Goal: Obtain resource: Download file/media

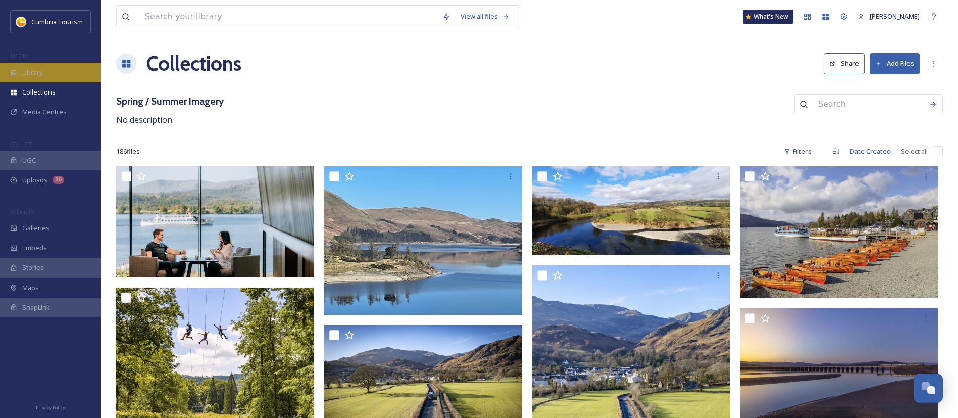
click at [42, 72] on div "Library" at bounding box center [50, 73] width 101 height 20
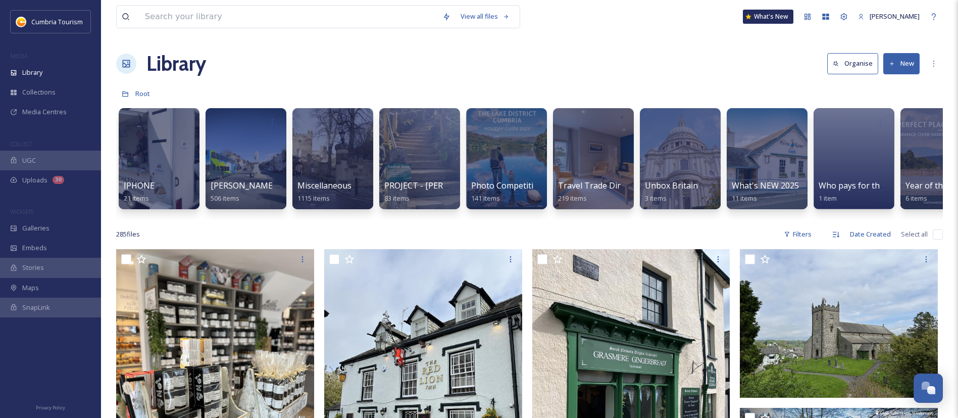
scroll to position [0, 795]
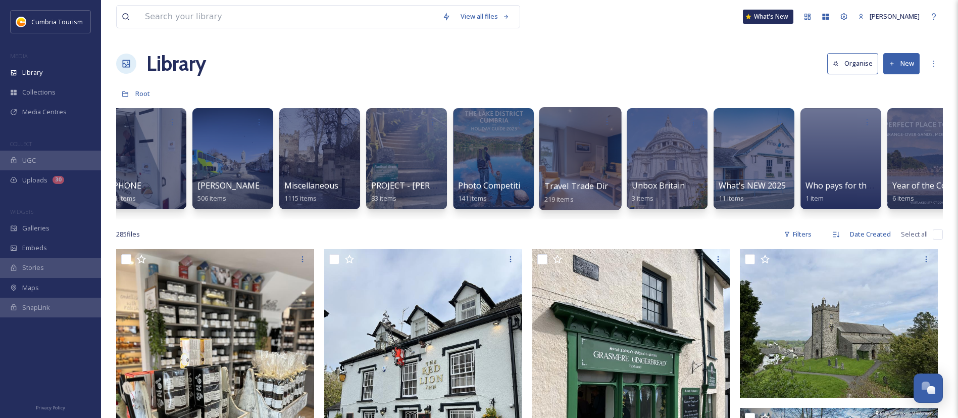
click at [577, 131] on div at bounding box center [580, 158] width 82 height 103
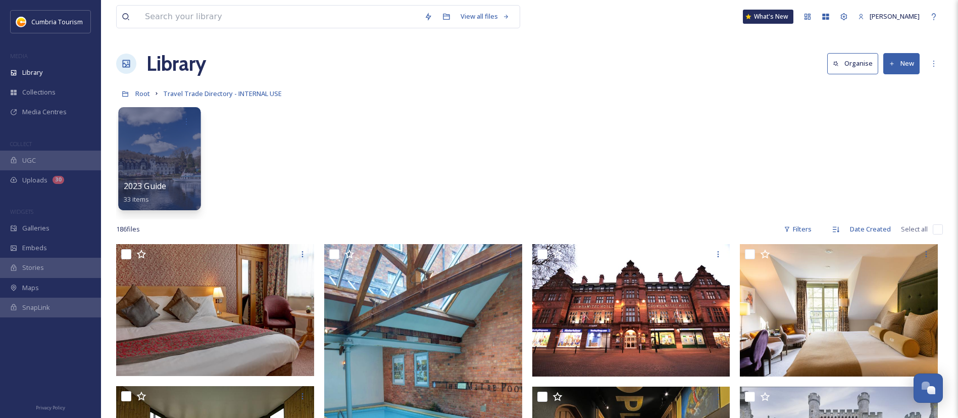
click at [171, 148] on div at bounding box center [159, 158] width 82 height 103
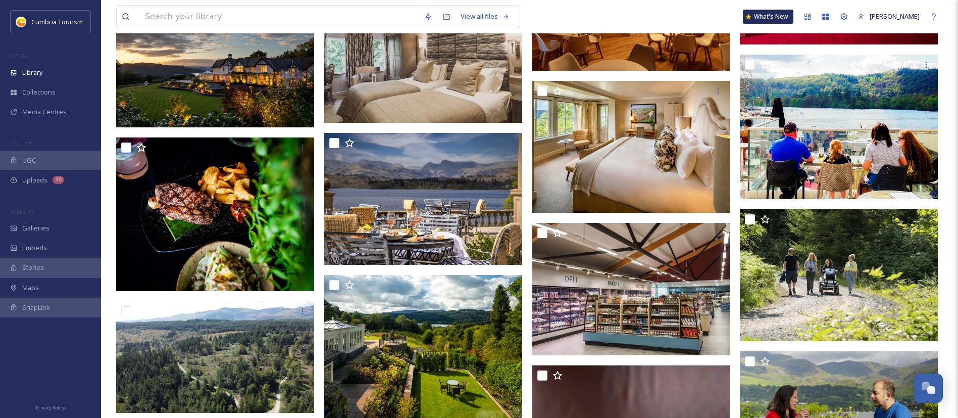
scroll to position [1053, 0]
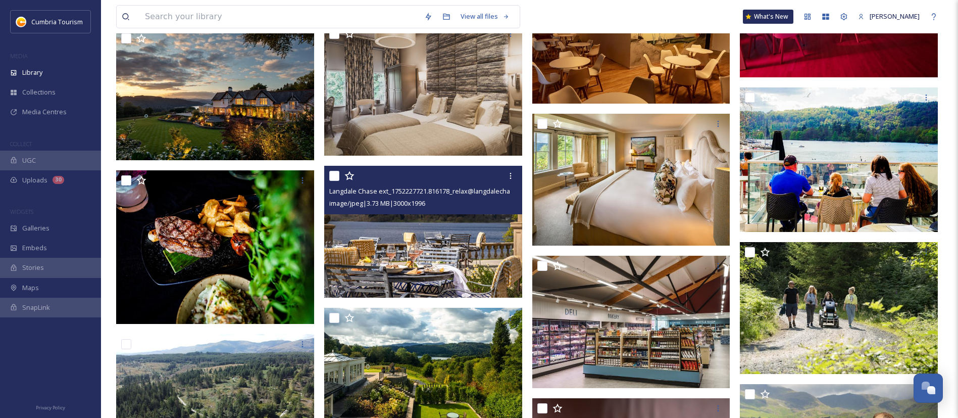
click at [403, 258] on img at bounding box center [423, 232] width 198 height 132
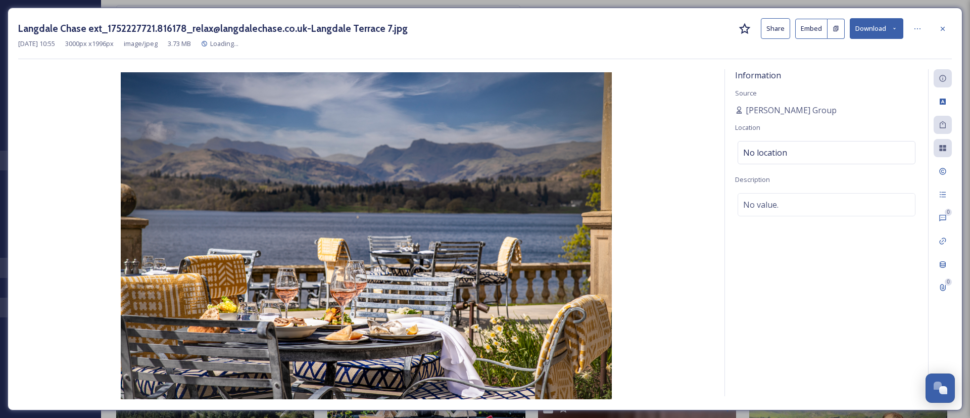
click at [870, 29] on button "Download" at bounding box center [876, 28] width 54 height 21
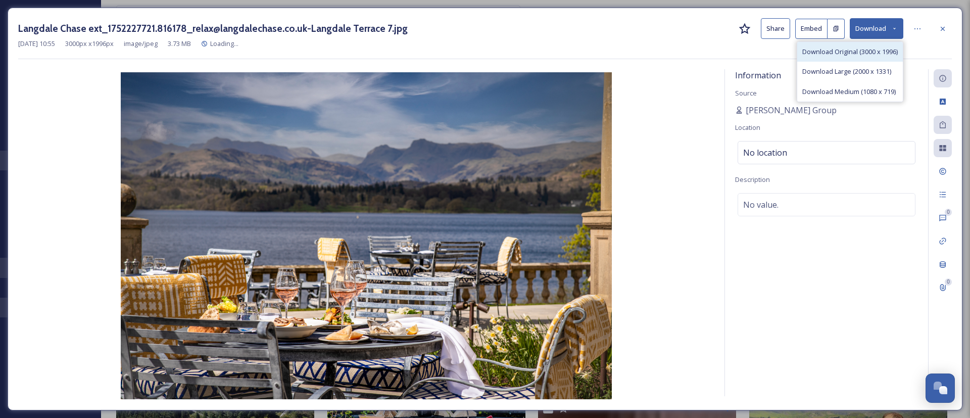
click at [874, 54] on span "Download Original (3000 x 1996)" at bounding box center [849, 52] width 95 height 10
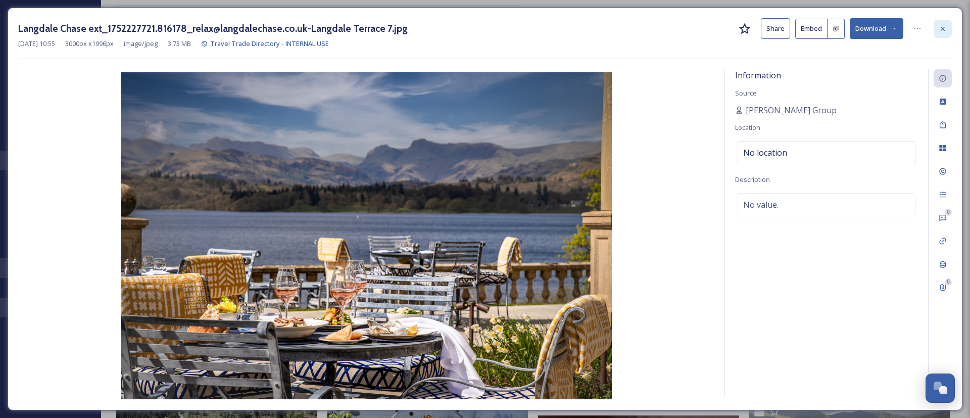
click at [945, 30] on icon at bounding box center [942, 29] width 8 height 8
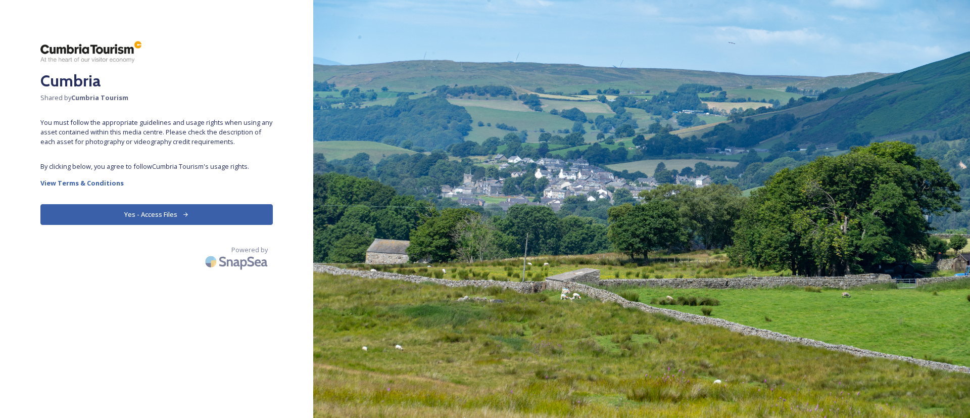
click at [191, 216] on button "Yes - Access Files" at bounding box center [156, 214] width 232 height 21
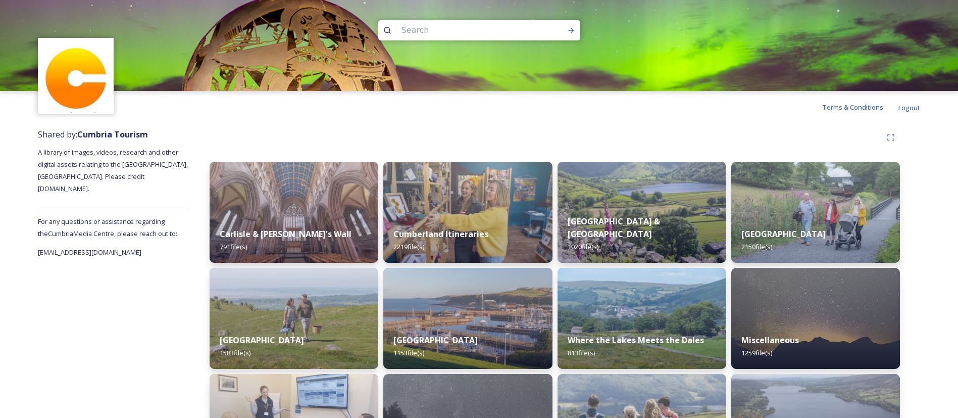
click at [413, 24] on input at bounding box center [465, 30] width 138 height 22
type input "shed one"
click at [573, 32] on icon at bounding box center [571, 30] width 8 height 8
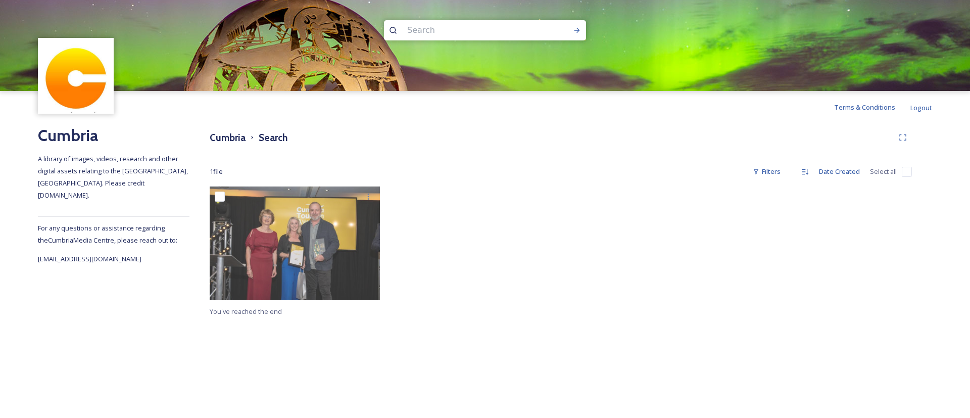
click at [442, 33] on input at bounding box center [471, 30] width 138 height 22
type input "shed one"
click at [578, 36] on div "Run Search" at bounding box center [577, 30] width 18 height 18
click at [230, 135] on h3 "Cumbria" at bounding box center [228, 137] width 36 height 15
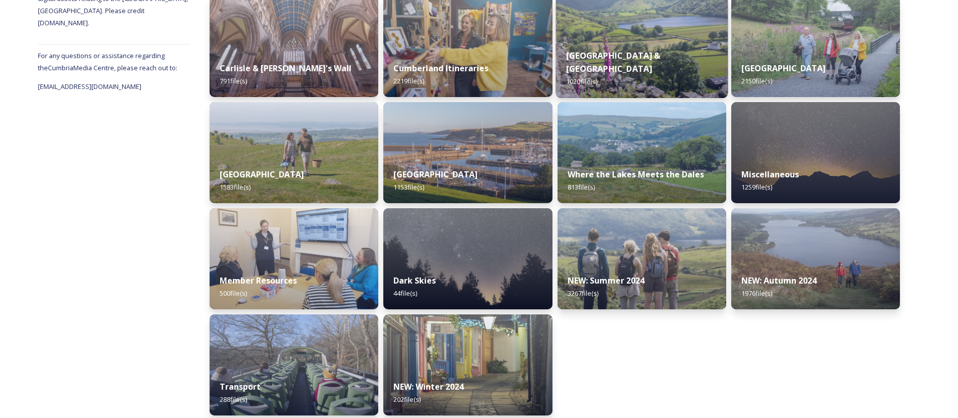
scroll to position [173, 0]
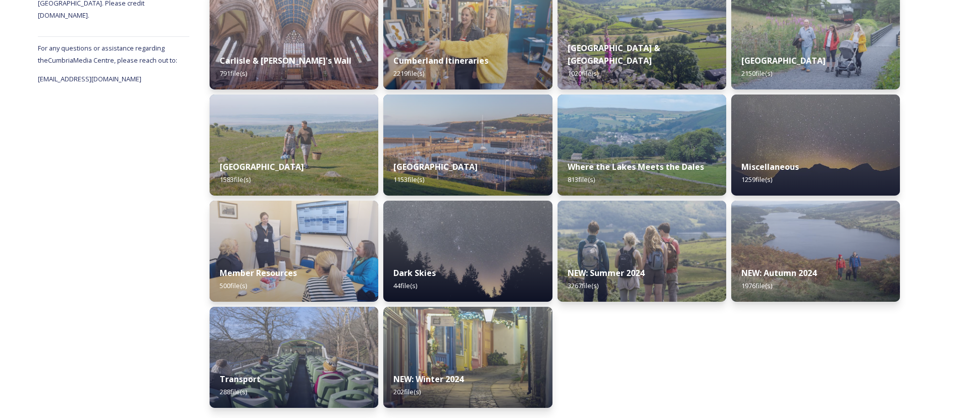
drag, startPoint x: 306, startPoint y: 134, endPoint x: 303, endPoint y: 129, distance: 5.9
click at [305, 134] on img at bounding box center [294, 144] width 169 height 101
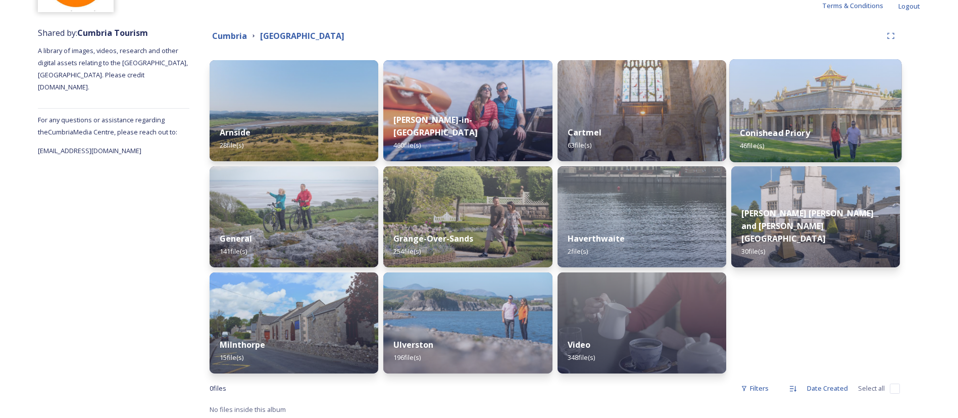
scroll to position [104, 0]
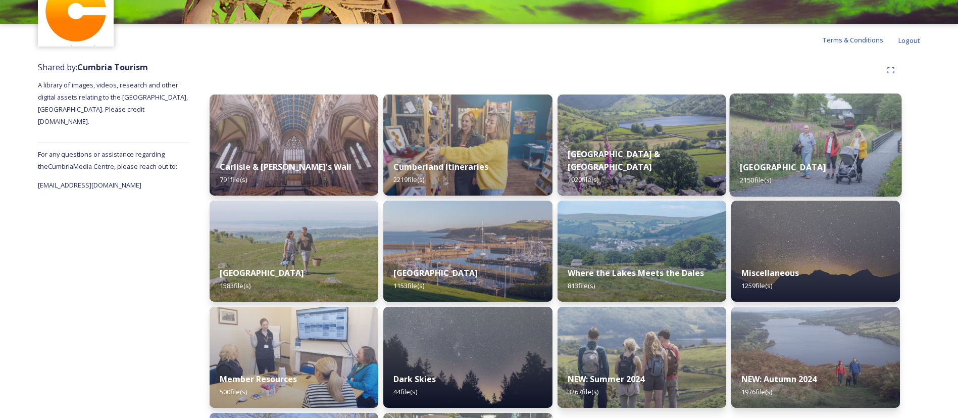
scroll to position [152, 0]
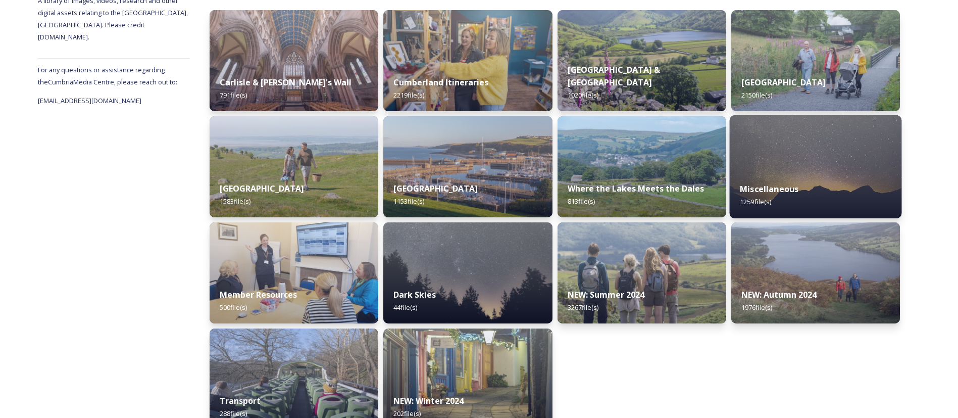
click at [801, 165] on img at bounding box center [815, 166] width 172 height 103
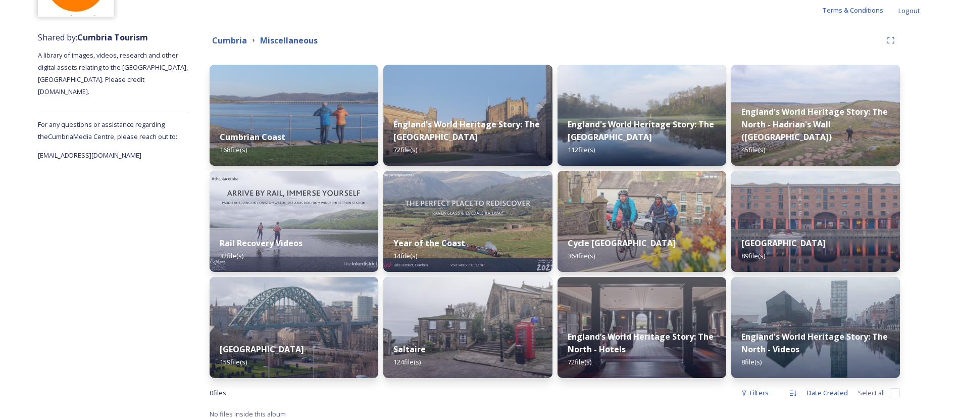
scroll to position [104, 0]
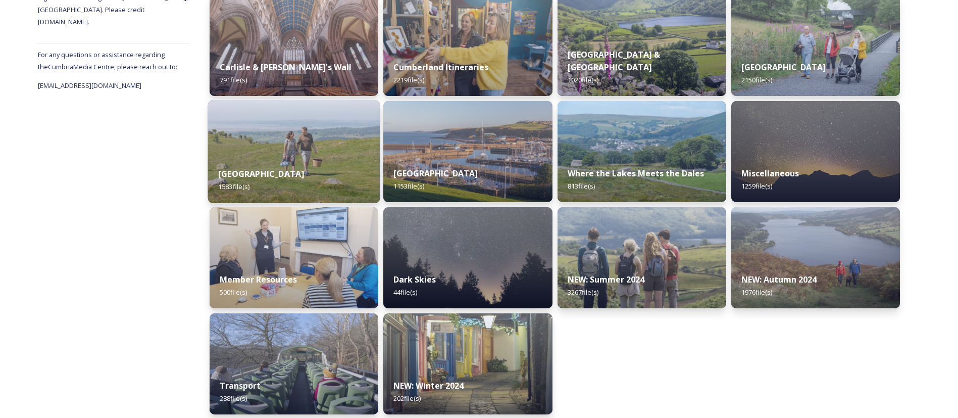
scroll to position [173, 0]
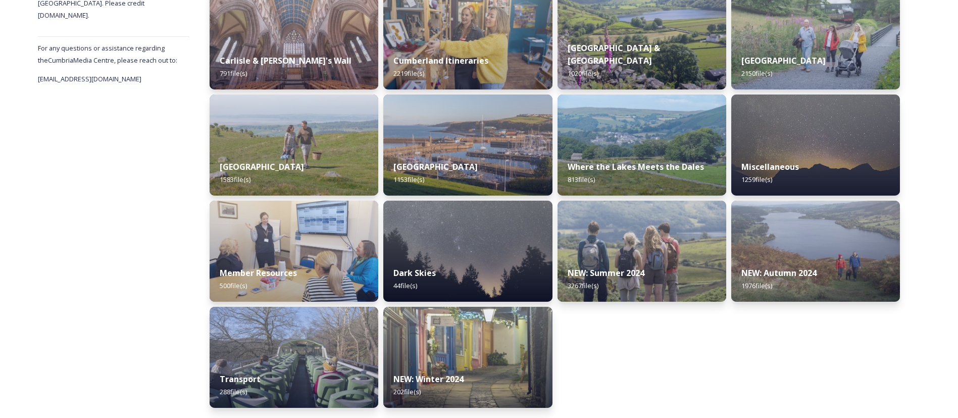
click at [297, 145] on img at bounding box center [294, 144] width 169 height 101
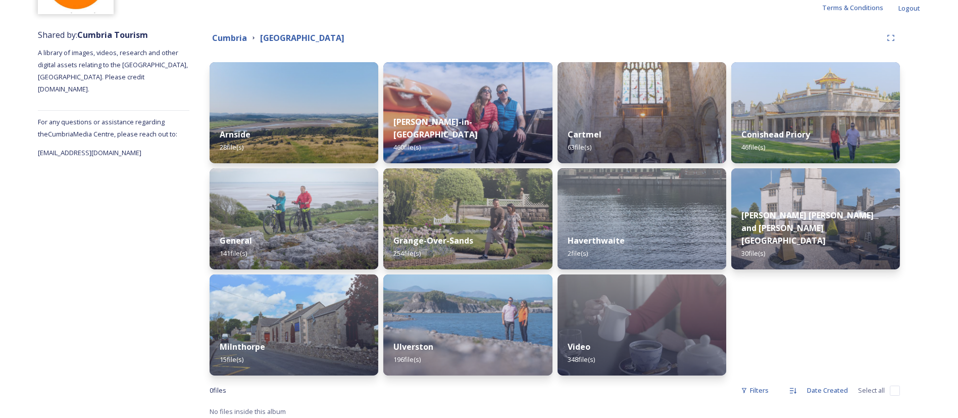
scroll to position [104, 0]
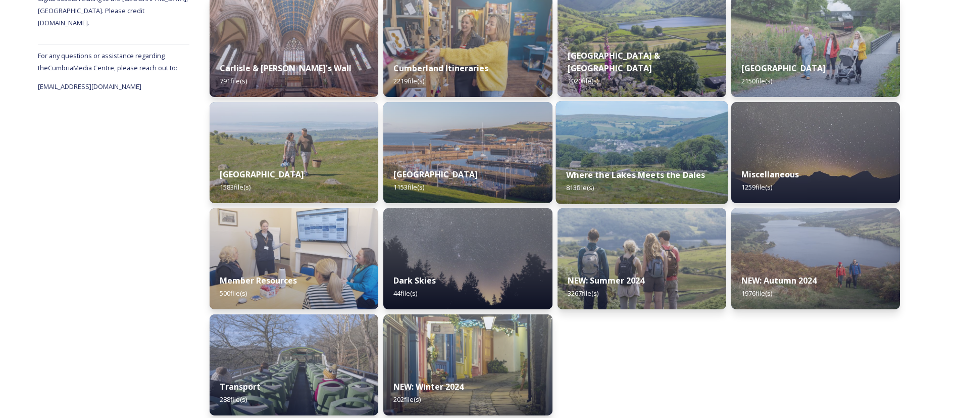
scroll to position [173, 0]
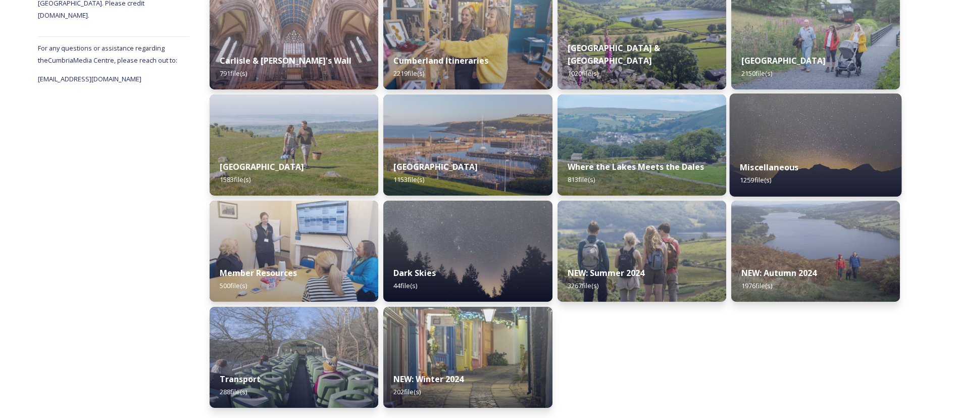
click at [832, 165] on div "Miscellaneous 1259 file(s)" at bounding box center [815, 173] width 172 height 46
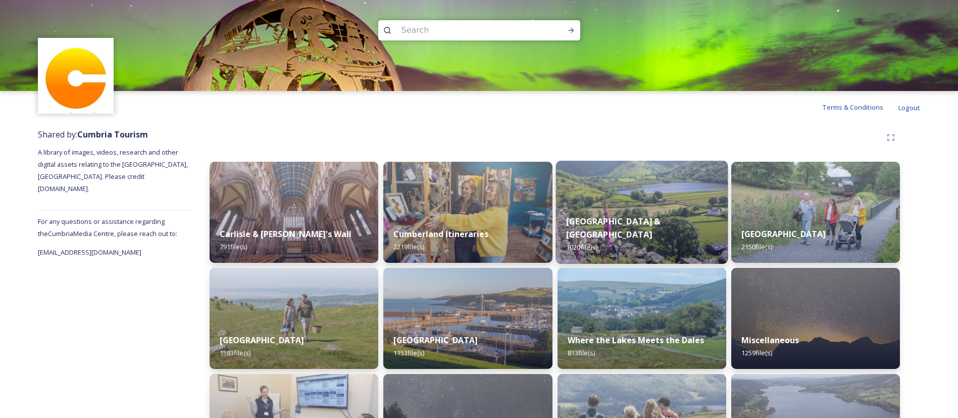
click at [688, 200] on img at bounding box center [642, 212] width 172 height 103
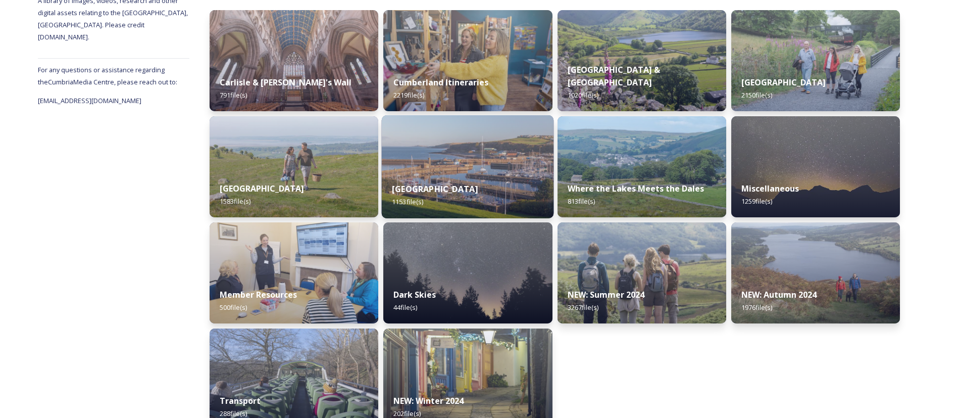
click at [491, 157] on img at bounding box center [468, 166] width 172 height 103
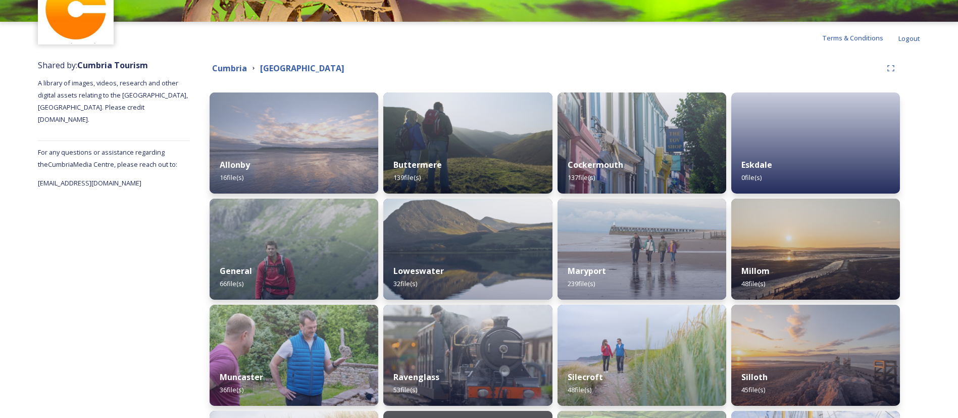
scroll to position [210, 0]
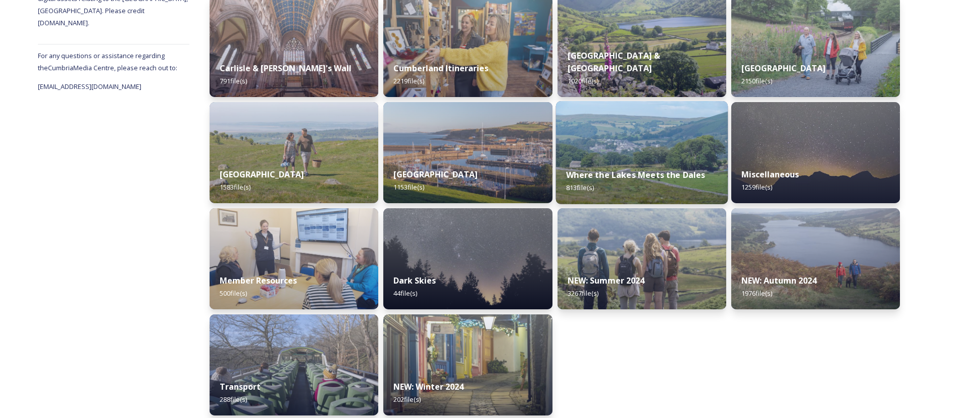
scroll to position [173, 0]
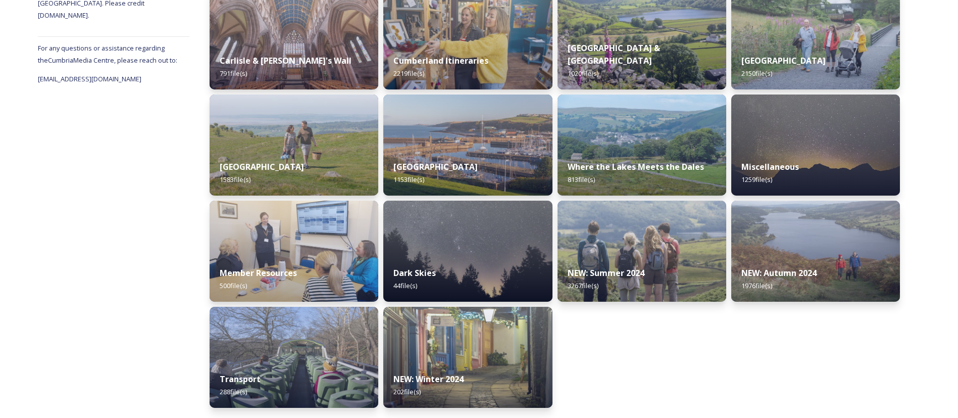
click at [877, 316] on div "Lake District 2150 file(s) Miscellaneous 1259 file(s) NEW: Autumn 2024 1976 fil…" at bounding box center [815, 197] width 169 height 419
click at [660, 262] on div "NEW: Summer 2024 3267 file(s)" at bounding box center [642, 280] width 172 height 46
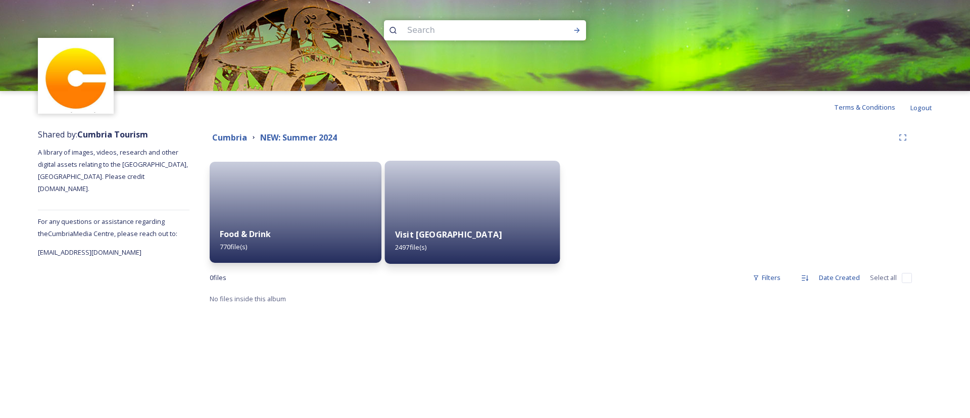
click at [452, 207] on div at bounding box center [472, 212] width 175 height 103
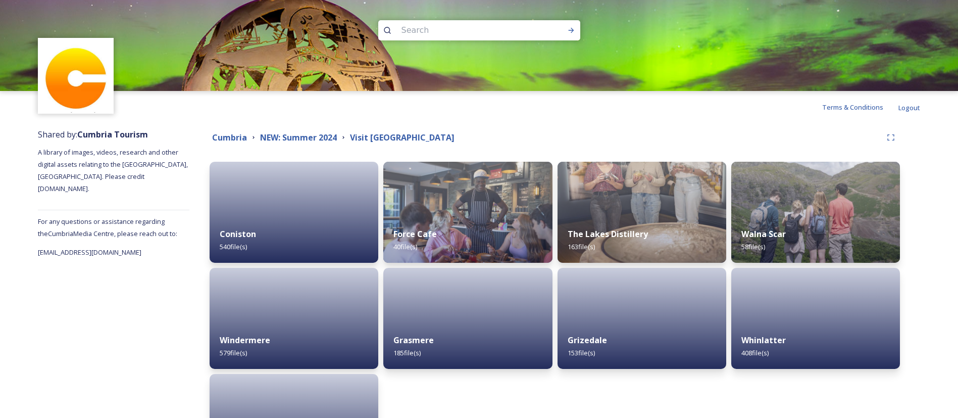
scroll to position [104, 0]
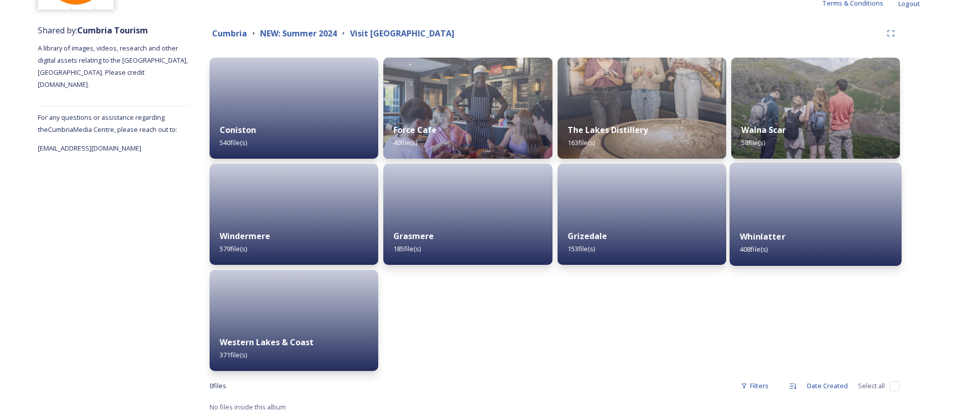
click at [767, 211] on div at bounding box center [815, 214] width 172 height 103
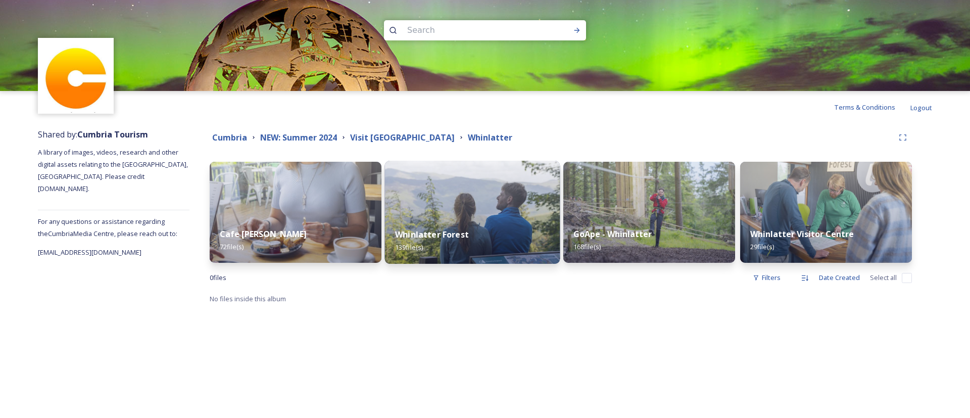
click at [512, 202] on img at bounding box center [472, 212] width 175 height 103
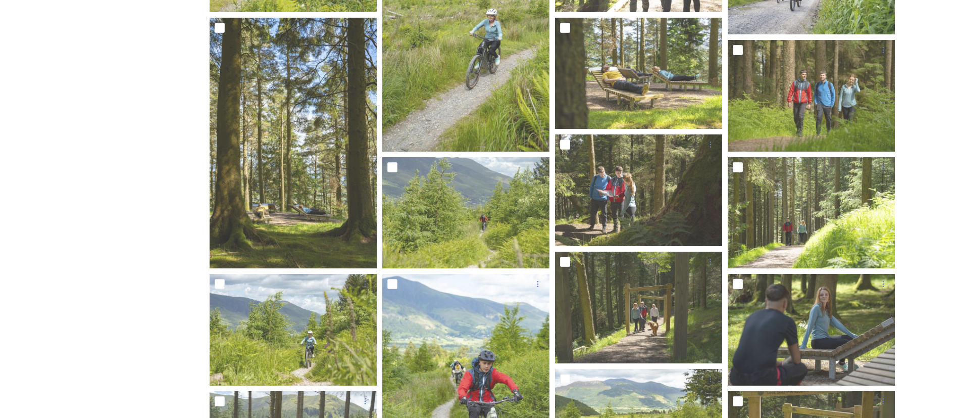
scroll to position [758, 0]
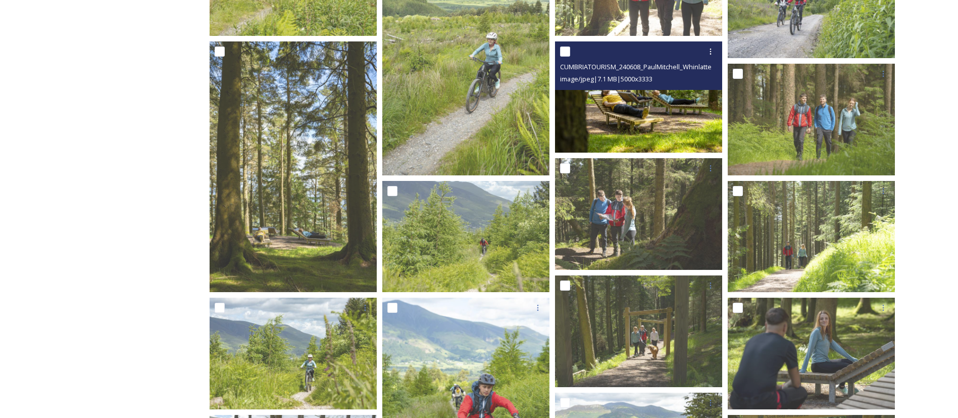
click at [628, 129] on img at bounding box center [638, 97] width 167 height 112
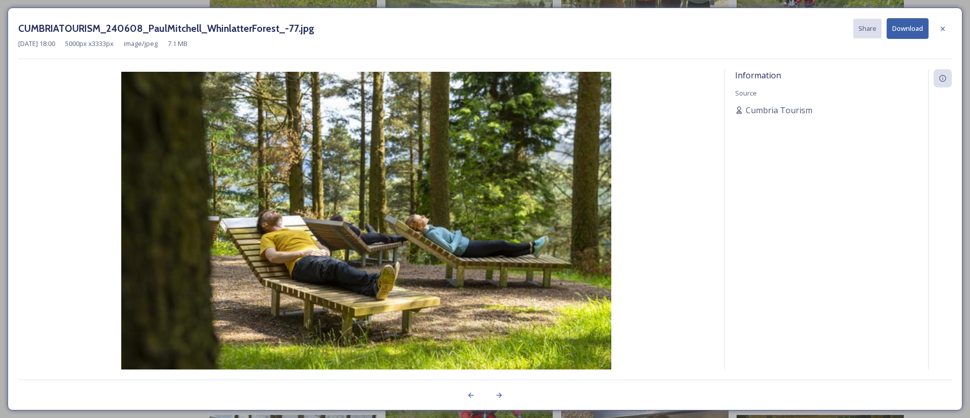
click at [901, 33] on button "Download" at bounding box center [907, 28] width 42 height 21
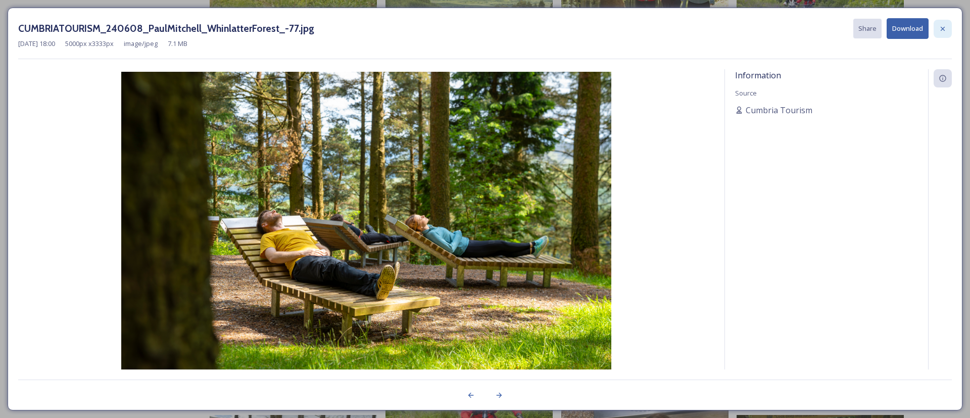
click at [946, 30] on icon at bounding box center [942, 29] width 8 height 8
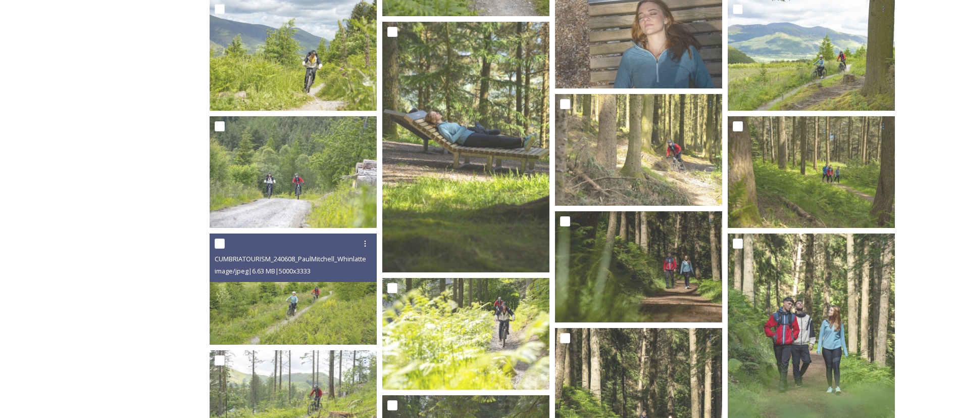
scroll to position [1288, 0]
